Goal: Find specific page/section: Find specific page/section

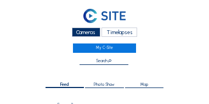
click at [88, 33] on div "Cameras" at bounding box center [86, 31] width 29 height 9
click at [87, 33] on div "Cameras" at bounding box center [86, 31] width 29 height 9
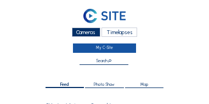
click at [104, 49] on link "My C-Site" at bounding box center [104, 47] width 63 height 9
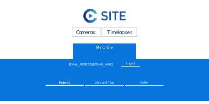
click at [86, 31] on div "Cameras" at bounding box center [86, 31] width 29 height 9
